Goal: Task Accomplishment & Management: Complete application form

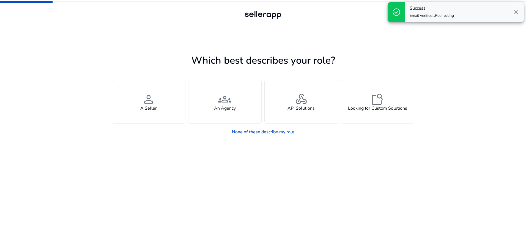
click at [454, 52] on div "Which best describes your role? You manage your own brand or store and are look…" at bounding box center [263, 120] width 526 height 240
click at [434, 43] on div "Which best describes your role? You manage your own brand or store and are look…" at bounding box center [263, 120] width 526 height 240
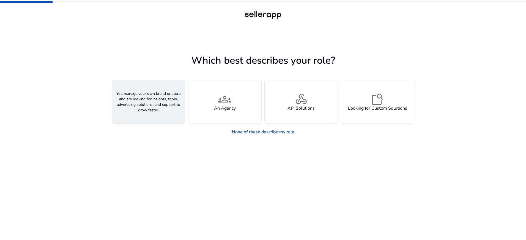
click at [150, 102] on span "person" at bounding box center [148, 98] width 13 height 13
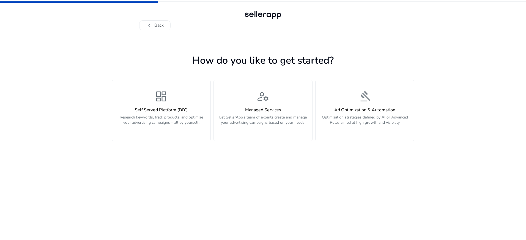
drag, startPoint x: 471, startPoint y: 37, endPoint x: 472, endPoint y: 27, distance: 10.8
click at [471, 37] on div "chevron_left Back How do you like to get started? dashboard Self Served Platfor…" at bounding box center [263, 120] width 526 height 240
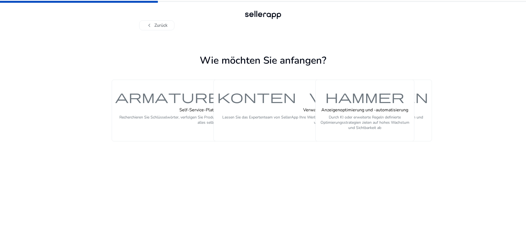
click at [472, 53] on div "chevron_left Zurück Wie möchten Sie anfangen? Armaturenbrett Self-Service-Platt…" at bounding box center [263, 120] width 526 height 240
click at [148, 24] on font "chevron_left" at bounding box center [149, 25] width 7 height 8
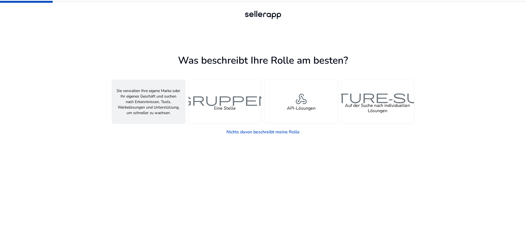
click at [161, 108] on font "Ein Verkäufer" at bounding box center [148, 108] width 26 height 6
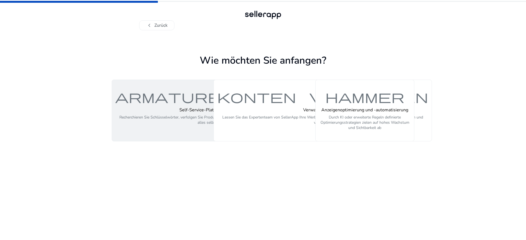
click at [175, 96] on font "Armaturenbrett" at bounding box center [207, 96] width 185 height 16
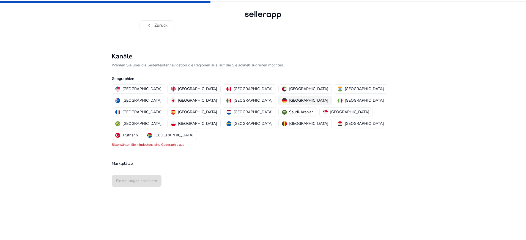
click at [289, 100] on font "[GEOGRAPHIC_DATA]" at bounding box center [308, 100] width 39 height 5
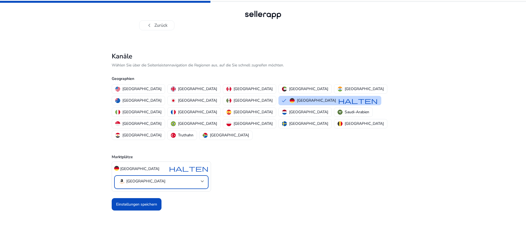
click at [199, 178] on mat-select-trigger "[GEOGRAPHIC_DATA]" at bounding box center [160, 181] width 82 height 7
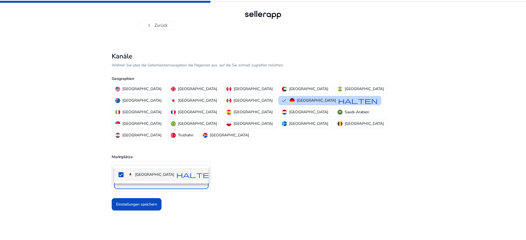
click at [252, 158] on div at bounding box center [263, 120] width 526 height 240
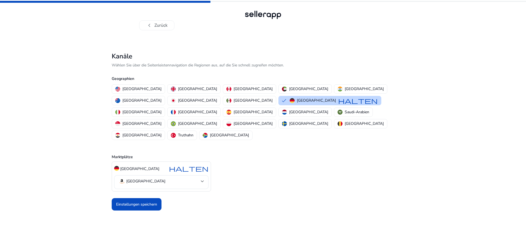
drag, startPoint x: 142, startPoint y: 179, endPoint x: 148, endPoint y: 176, distance: 6.9
click at [143, 201] on font "Einstellungen speichern" at bounding box center [136, 203] width 41 height 5
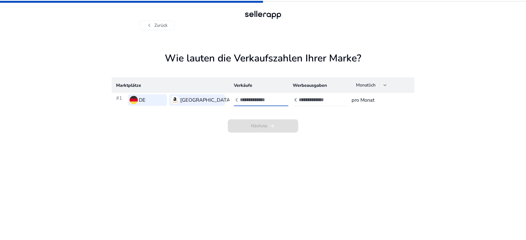
click at [258, 99] on input "number" at bounding box center [258, 100] width 37 height 6
click at [276, 102] on input "**" at bounding box center [258, 100] width 37 height 6
click at [276, 98] on input "*" at bounding box center [258, 100] width 37 height 6
click at [274, 98] on input "*" at bounding box center [258, 100] width 37 height 6
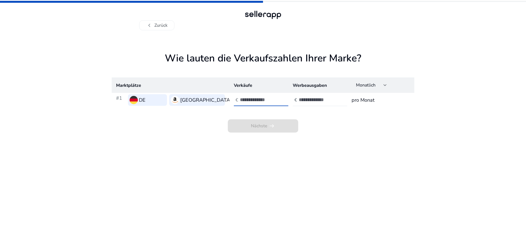
click at [274, 98] on input "*" at bounding box center [258, 100] width 37 height 6
type input "*"
click at [274, 102] on input "*" at bounding box center [258, 100] width 37 height 6
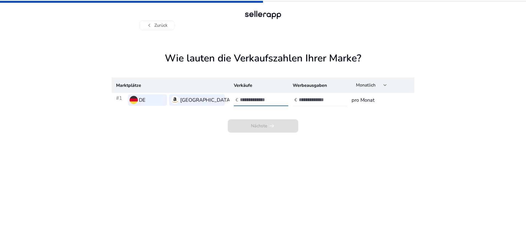
click at [312, 99] on input "number" at bounding box center [317, 100] width 37 height 6
drag, startPoint x: 247, startPoint y: 99, endPoint x: 239, endPoint y: 100, distance: 8.8
click at [239, 100] on div "€ **" at bounding box center [262, 100] width 56 height 12
type input "*****"
click at [302, 100] on input "number" at bounding box center [317, 100] width 37 height 6
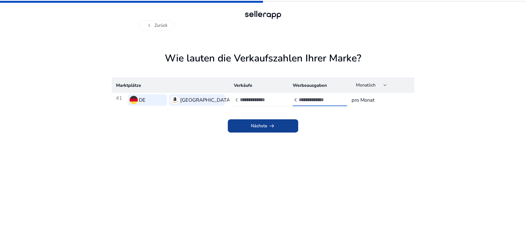
type input "***"
click at [247, 125] on span at bounding box center [263, 125] width 70 height 13
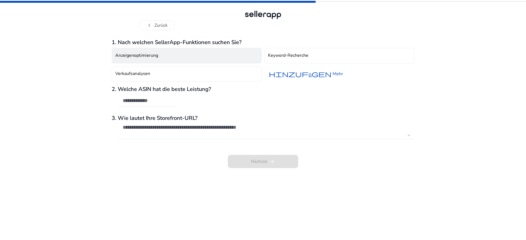
click at [156, 57] on font "Anzeigenoptimierung" at bounding box center [136, 55] width 43 height 6
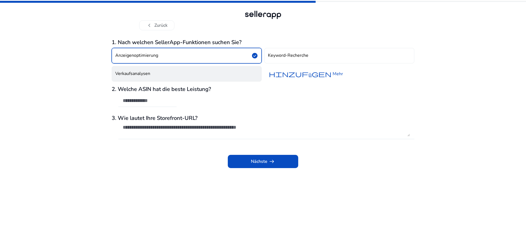
click at [154, 72] on button "Verkaufsanalysen" at bounding box center [187, 73] width 150 height 15
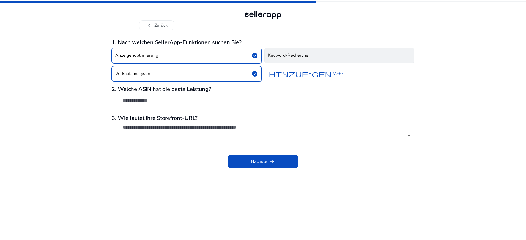
click at [337, 59] on button "Keyword-Recherche" at bounding box center [340, 55] width 150 height 15
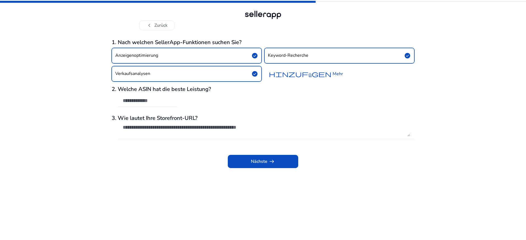
click at [324, 73] on font "hinzufügen" at bounding box center [300, 74] width 63 height 8
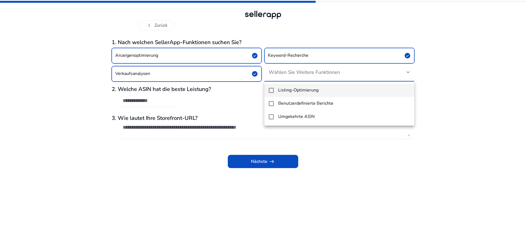
click at [63, 98] on div at bounding box center [263, 120] width 526 height 240
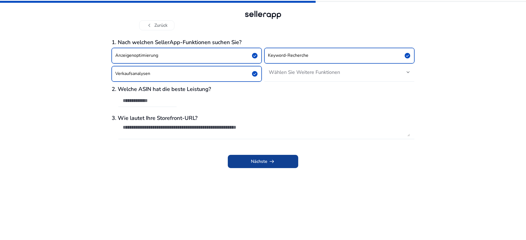
click at [261, 160] on font "Nächste" at bounding box center [259, 161] width 17 height 6
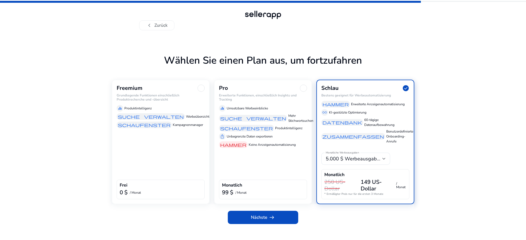
click at [146, 95] on font "Grundlegende Funktionen einschließlich Produktrecherche und -übersicht" at bounding box center [148, 97] width 63 height 8
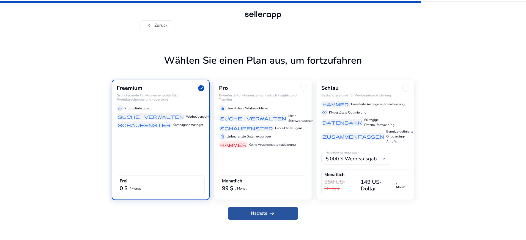
click at [261, 215] on font "Nächste" at bounding box center [259, 213] width 17 height 6
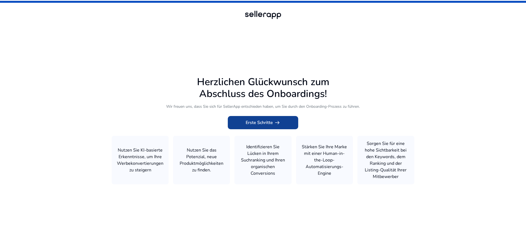
click at [258, 124] on font "Erste Schritte" at bounding box center [259, 122] width 27 height 6
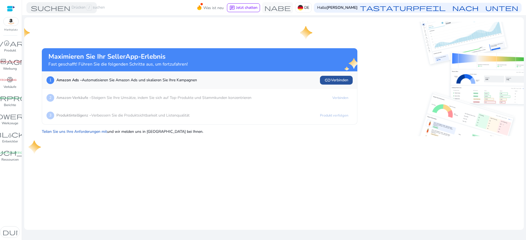
drag, startPoint x: 331, startPoint y: 78, endPoint x: 332, endPoint y: 81, distance: 2.9
click at [331, 78] on font "Verbinden" at bounding box center [339, 79] width 17 height 5
